Goal: Task Accomplishment & Management: Complete application form

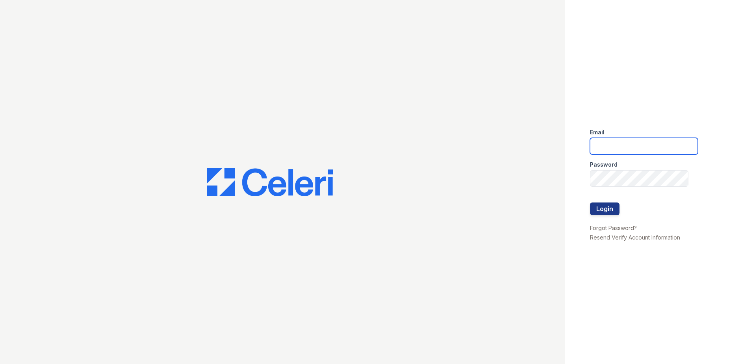
click at [642, 144] on input "email" at bounding box center [644, 146] width 108 height 17
type input "[EMAIL_ADDRESS][DOMAIN_NAME]"
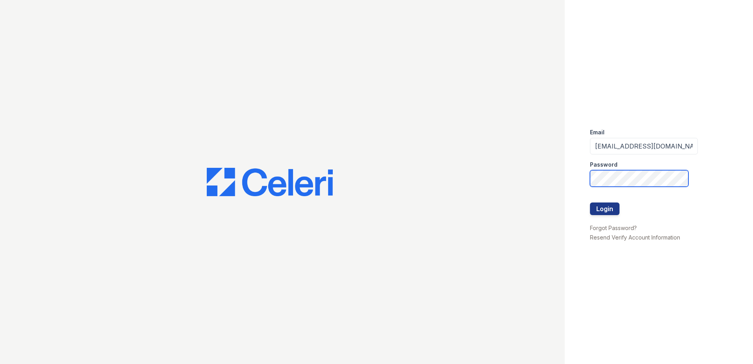
click at [590, 202] on button "Login" at bounding box center [605, 208] width 30 height 13
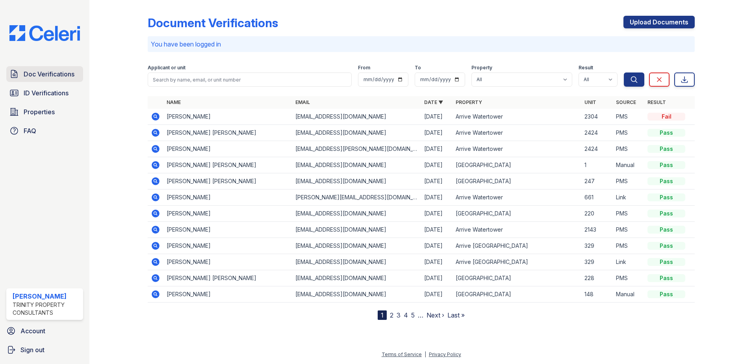
click at [43, 79] on link "Doc Verifications" at bounding box center [44, 74] width 77 height 16
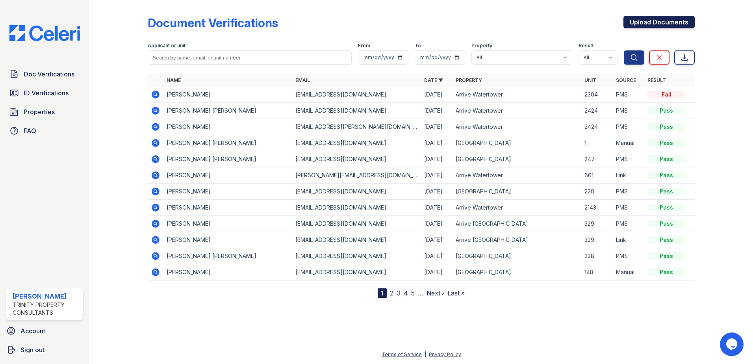
click at [663, 22] on link "Upload Documents" at bounding box center [658, 22] width 71 height 13
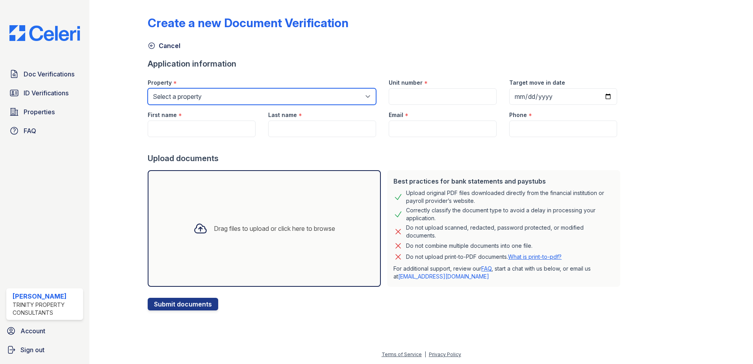
click at [205, 98] on select "Select a property Arrive St Louis Park Arrive Watertower ReNew Town Center" at bounding box center [262, 96] width 228 height 17
select select "4383"
click at [148, 88] on select "Select a property Arrive St Louis Park Arrive Watertower ReNew Town Center" at bounding box center [262, 96] width 228 height 17
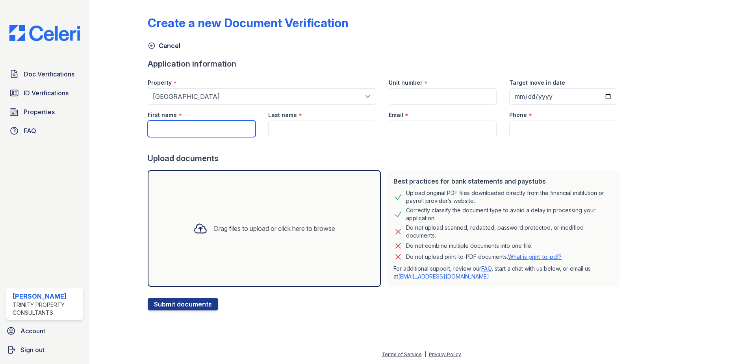
click at [195, 127] on input "First name" at bounding box center [202, 128] width 108 height 17
type input "Milkoftu"
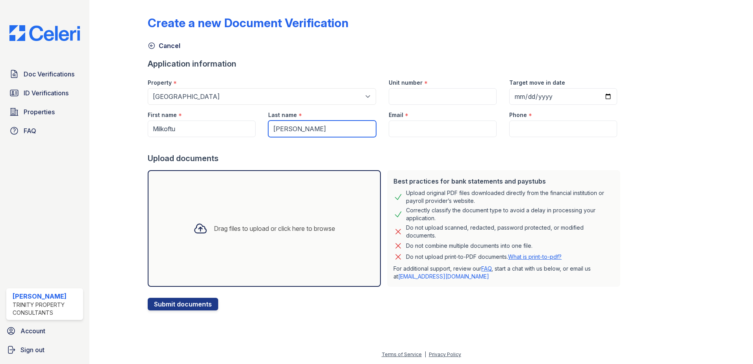
type input "Hassen"
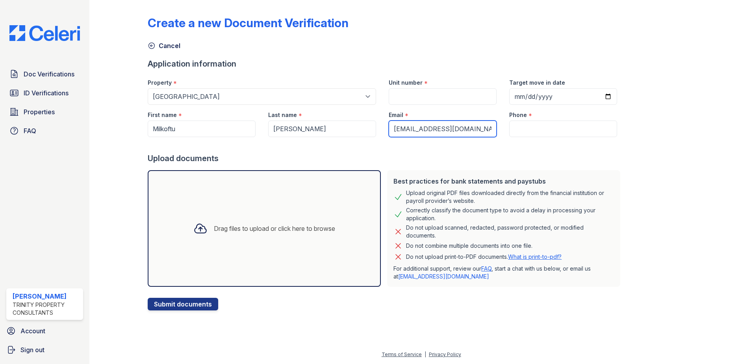
type input "hassenmilkoftu01@gmail.com"
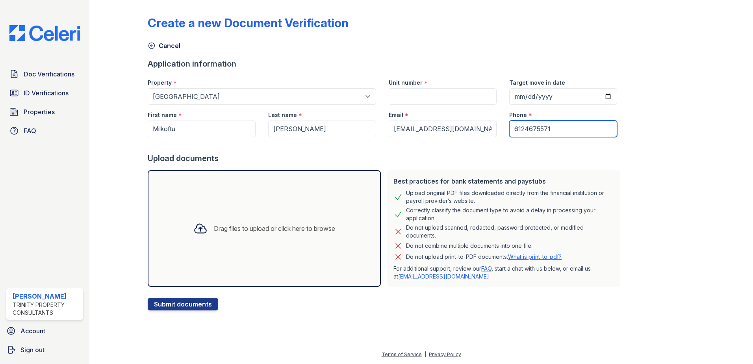
type input "6124675571"
click at [403, 98] on input "Unit number" at bounding box center [443, 96] width 108 height 17
type input "130"
click at [275, 251] on div "Drag files to upload or click here to browse" at bounding box center [264, 228] width 233 height 117
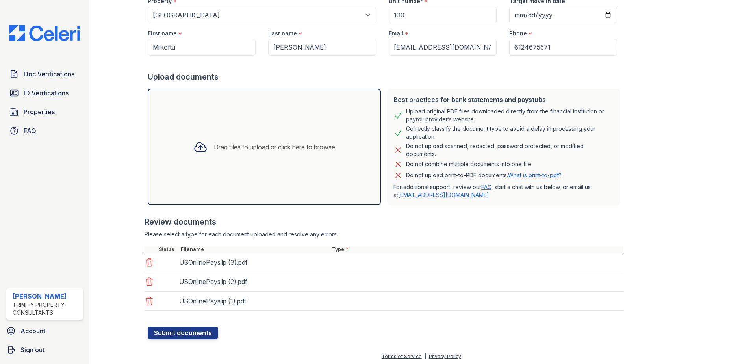
scroll to position [83, 0]
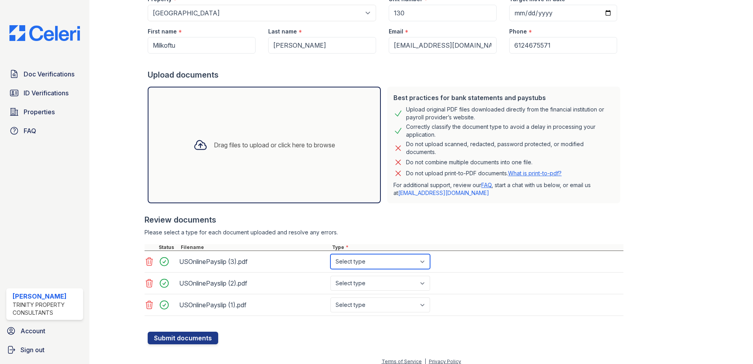
click at [357, 265] on select "Select type Paystub Bank Statement Offer Letter Tax Documents Benefit Award Let…" at bounding box center [380, 261] width 100 height 15
select select "paystub"
click at [330, 254] on select "Select type Paystub Bank Statement Offer Letter Tax Documents Benefit Award Let…" at bounding box center [380, 261] width 100 height 15
click at [361, 285] on select "Select type Paystub Bank Statement Offer Letter Tax Documents Benefit Award Let…" at bounding box center [380, 283] width 100 height 15
select select "paystub"
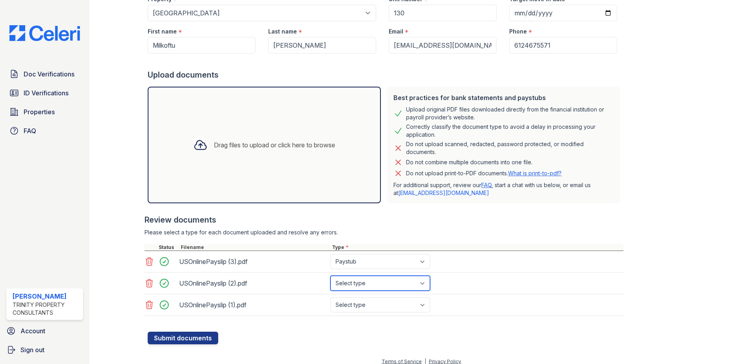
click at [330, 276] on select "Select type Paystub Bank Statement Offer Letter Tax Documents Benefit Award Let…" at bounding box center [380, 283] width 100 height 15
click at [354, 311] on select "Select type Paystub Bank Statement Offer Letter Tax Documents Benefit Award Let…" at bounding box center [380, 304] width 100 height 15
select select "paystub"
click at [330, 297] on select "Select type Paystub Bank Statement Offer Letter Tax Documents Benefit Award Let…" at bounding box center [380, 304] width 100 height 15
click at [391, 302] on select "Select type Paystub Bank Statement Offer Letter Tax Documents Benefit Award Let…" at bounding box center [380, 304] width 100 height 15
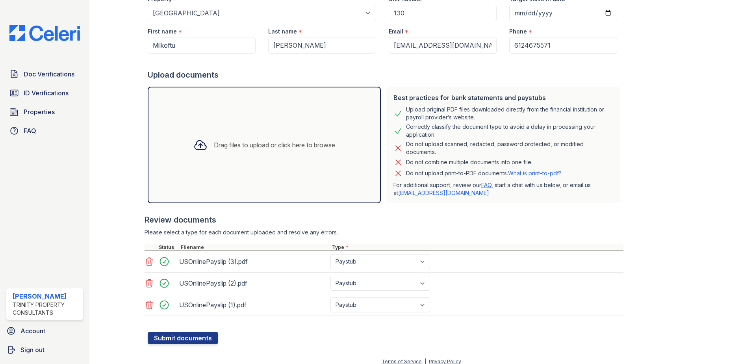
click at [374, 332] on form "Application information Property * Select a property Arrive St Louis Park Arriv…" at bounding box center [386, 159] width 476 height 369
click at [363, 266] on select "Select type Paystub Bank Statement Offer Letter Tax Documents Benefit Award Let…" at bounding box center [380, 261] width 100 height 15
click at [277, 334] on form "Application information Property * Select a property Arrive St Louis Park Arriv…" at bounding box center [386, 159] width 476 height 369
click at [196, 340] on button "Submit documents" at bounding box center [183, 338] width 70 height 13
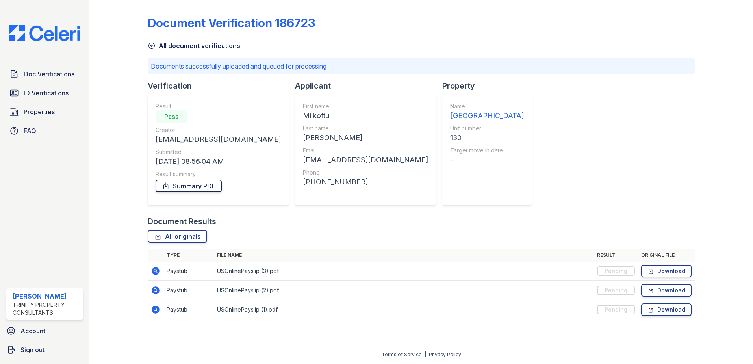
click at [184, 183] on link "Summary PDF" at bounding box center [189, 186] width 66 height 13
click at [153, 273] on icon at bounding box center [156, 271] width 8 height 8
